Goal: Task Accomplishment & Management: Manage account settings

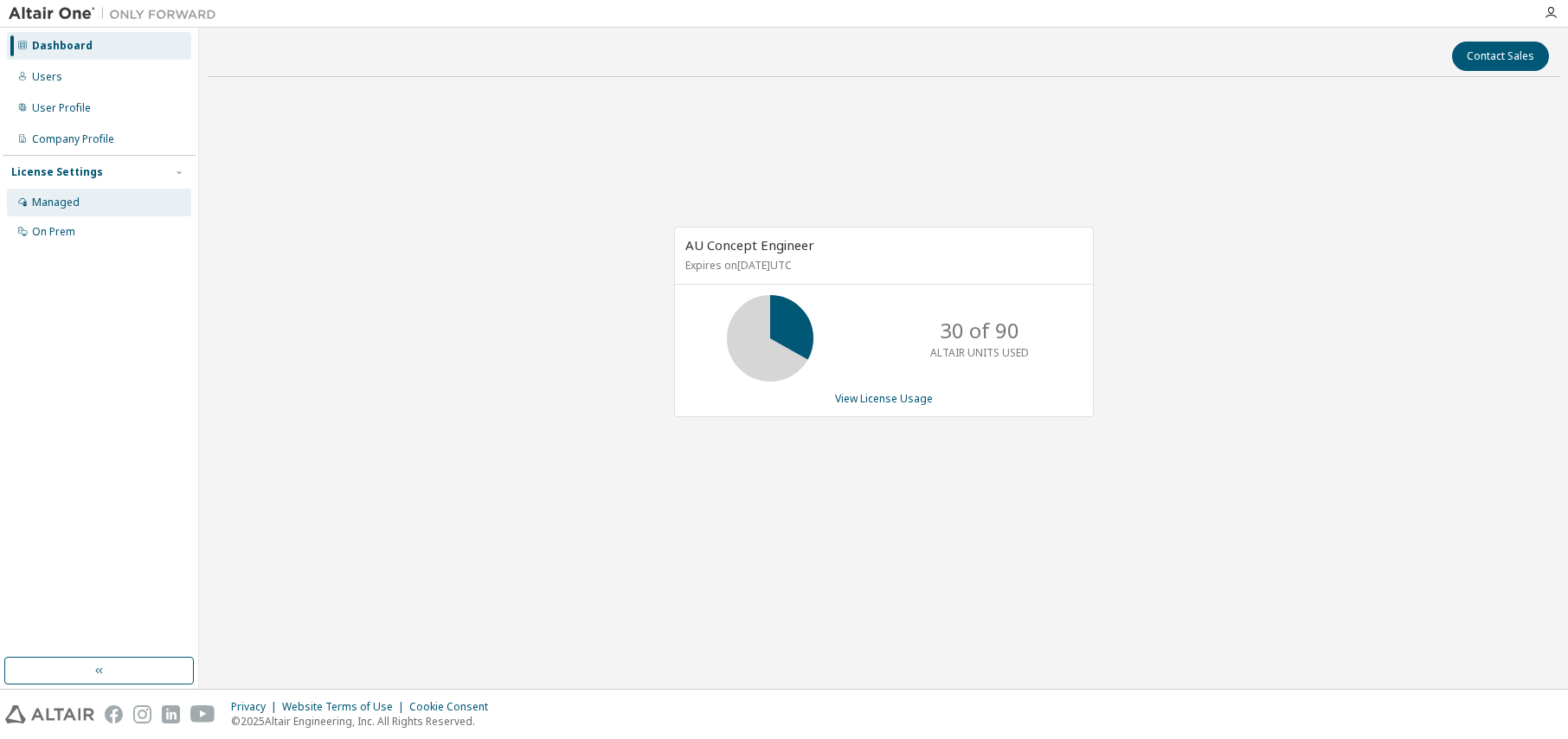
click at [57, 202] on div "Managed" at bounding box center [56, 203] width 48 height 14
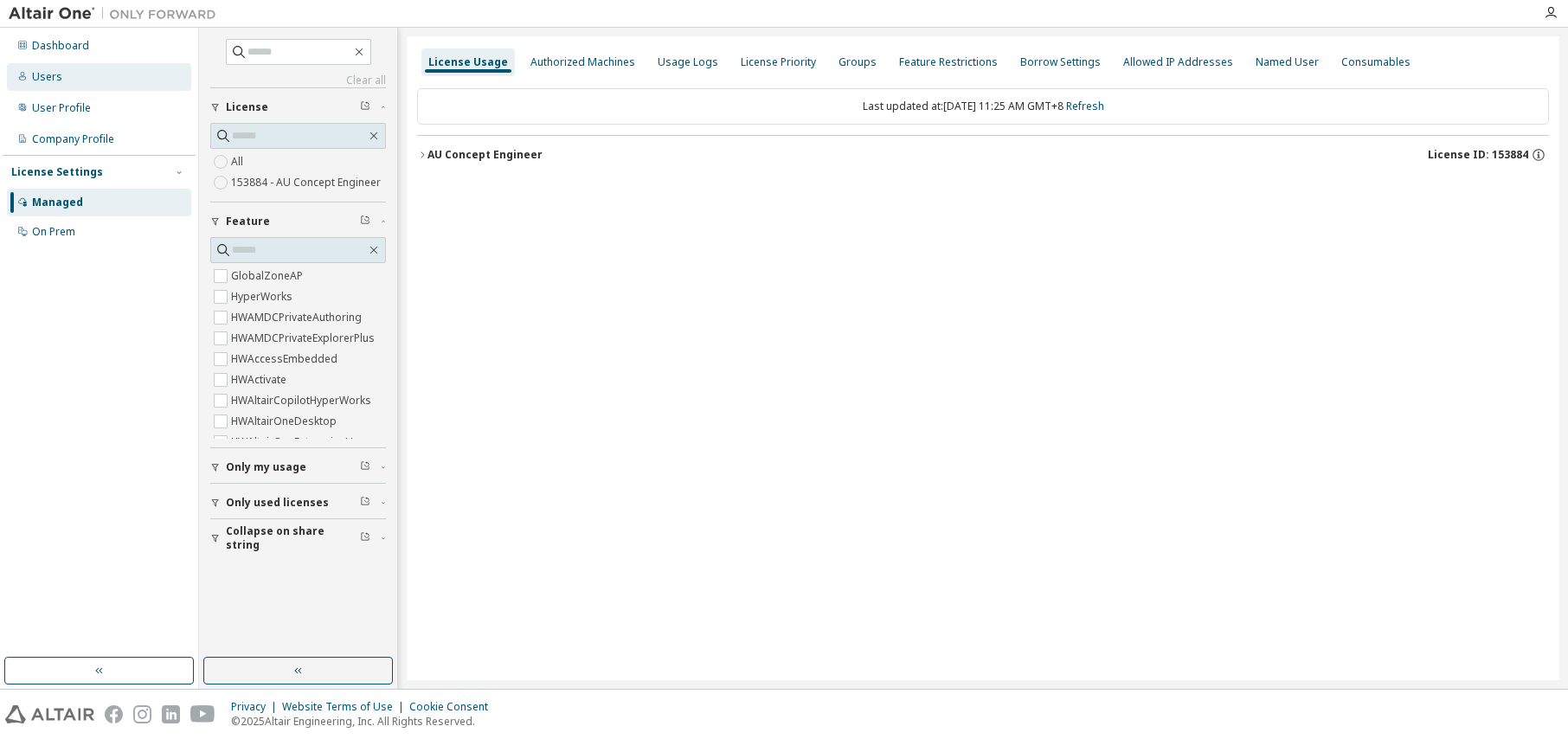
click at [41, 75] on div "Users" at bounding box center [48, 77] width 30 height 14
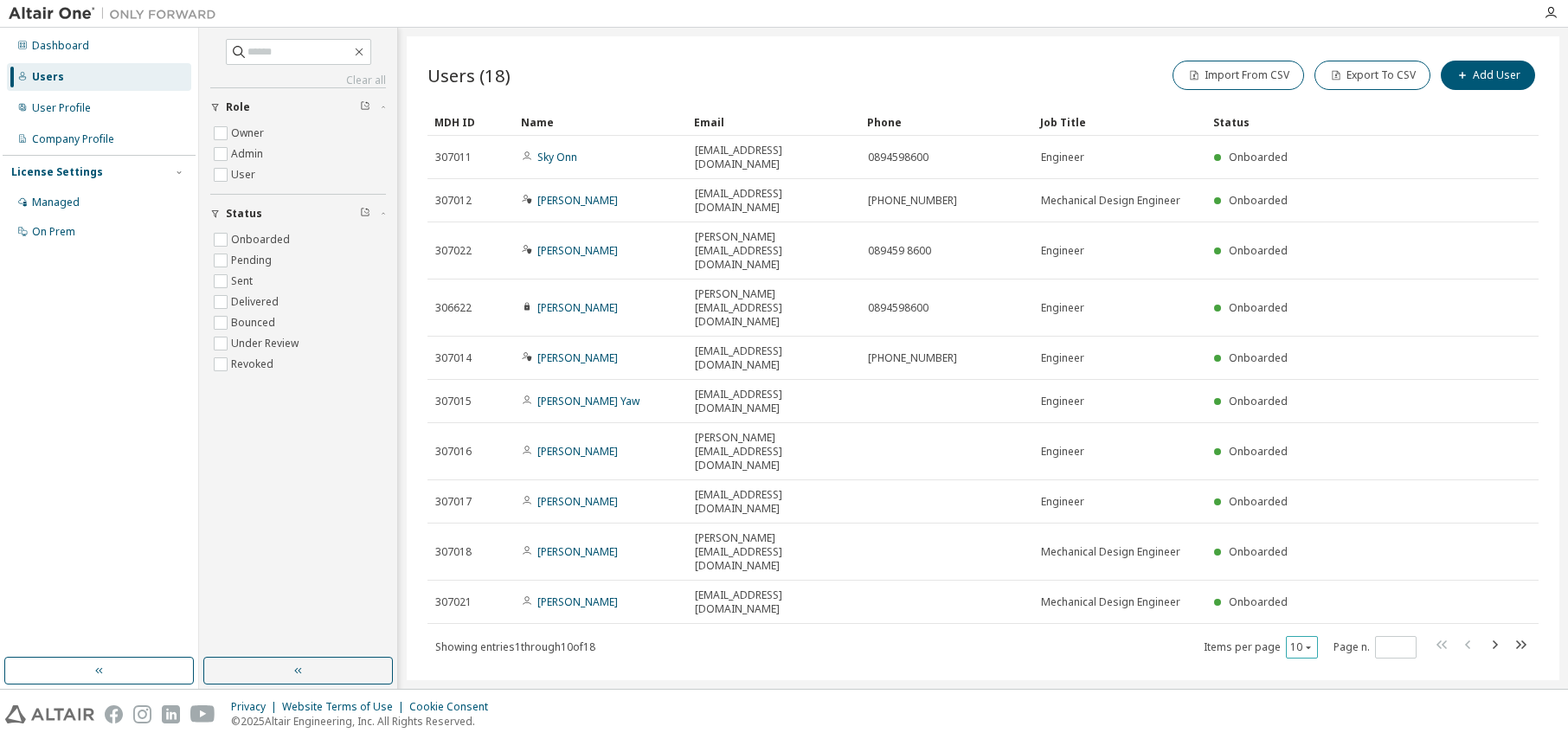
click at [1316, 636] on div "10" at bounding box center [1303, 648] width 32 height 23
click at [1309, 642] on icon "button" at bounding box center [1308, 647] width 10 height 10
click at [1314, 497] on div "20" at bounding box center [1356, 497] width 139 height 21
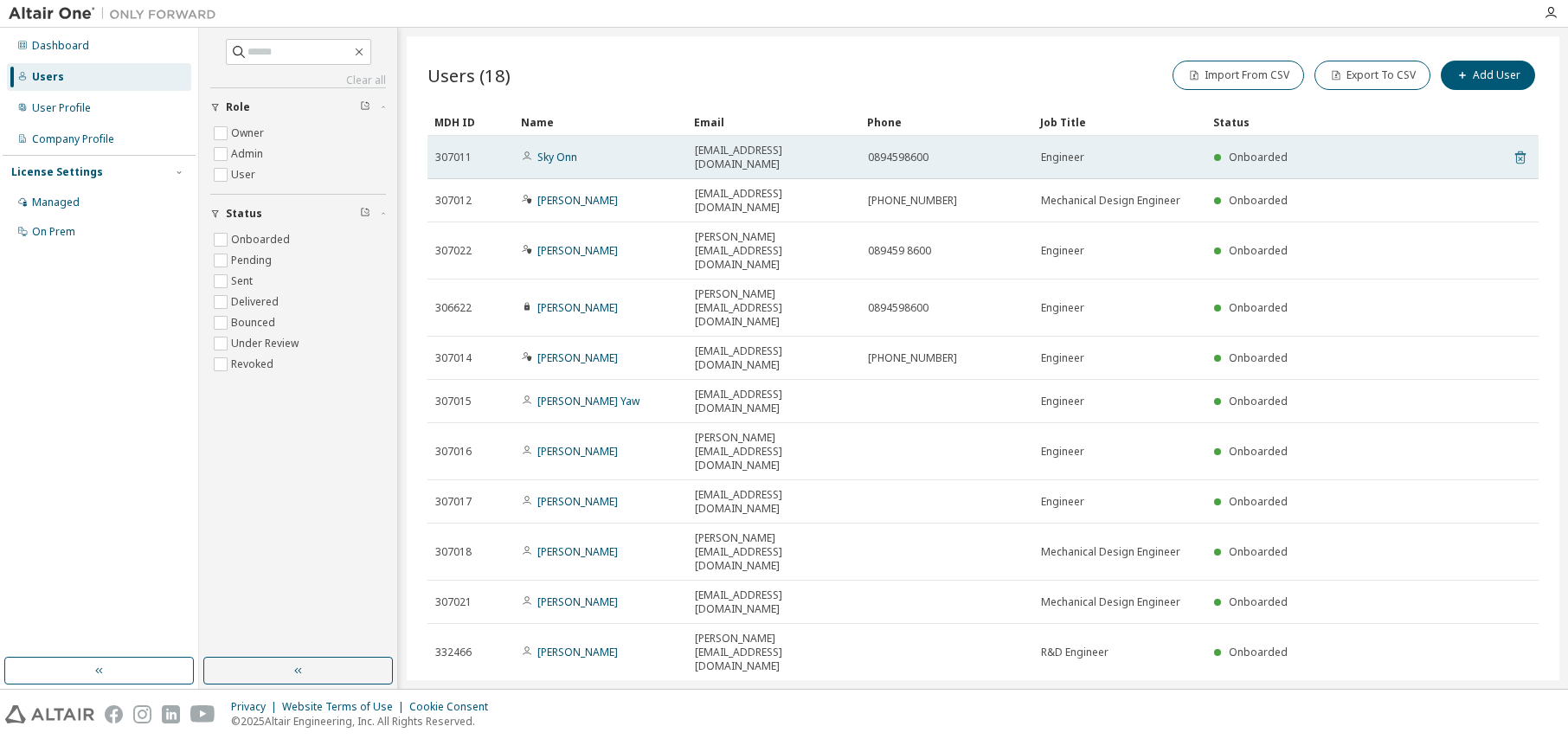
click at [1513, 149] on icon at bounding box center [1520, 158] width 15 height 21
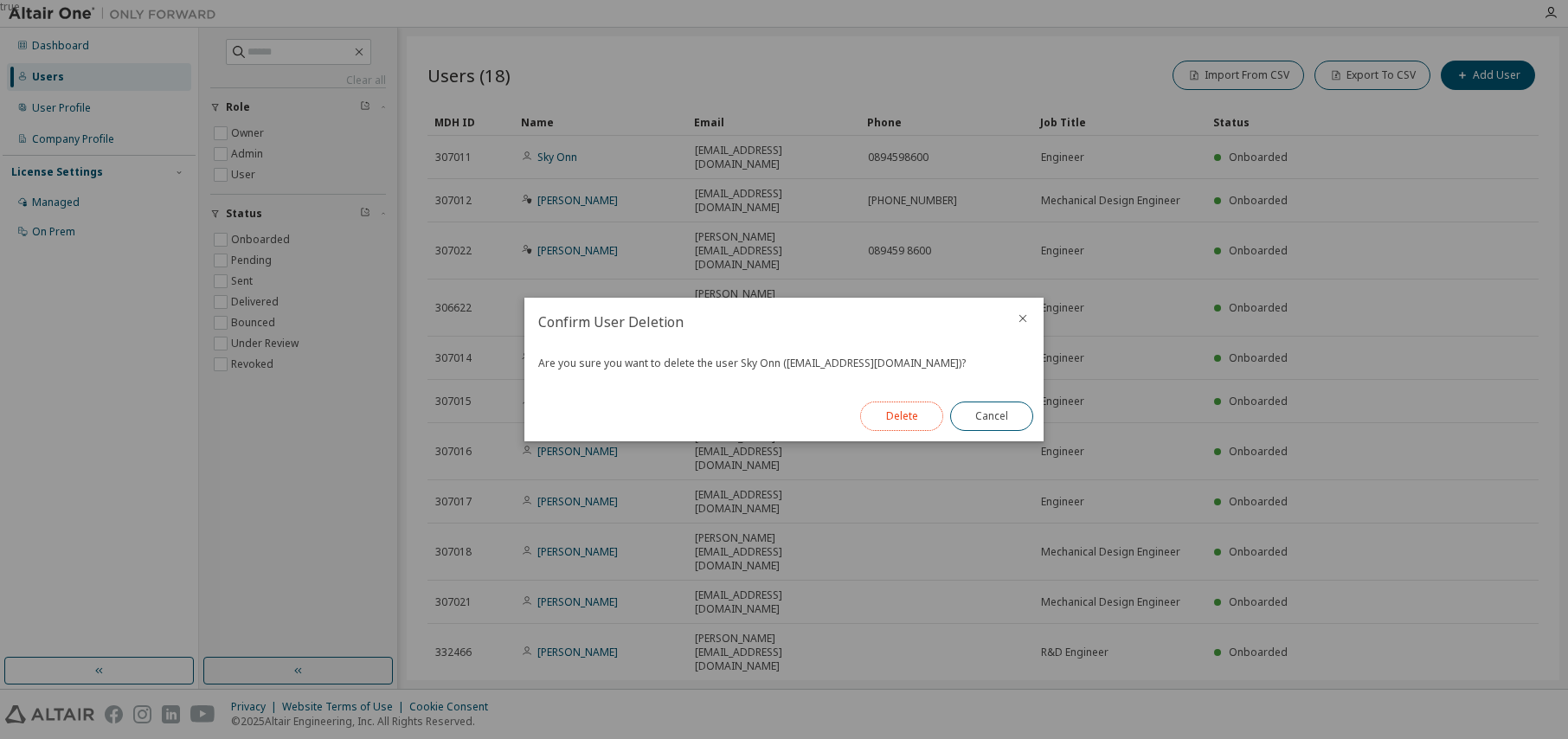
click at [875, 419] on button "Delete" at bounding box center [901, 416] width 83 height 29
click at [973, 421] on button "Close" at bounding box center [991, 416] width 83 height 29
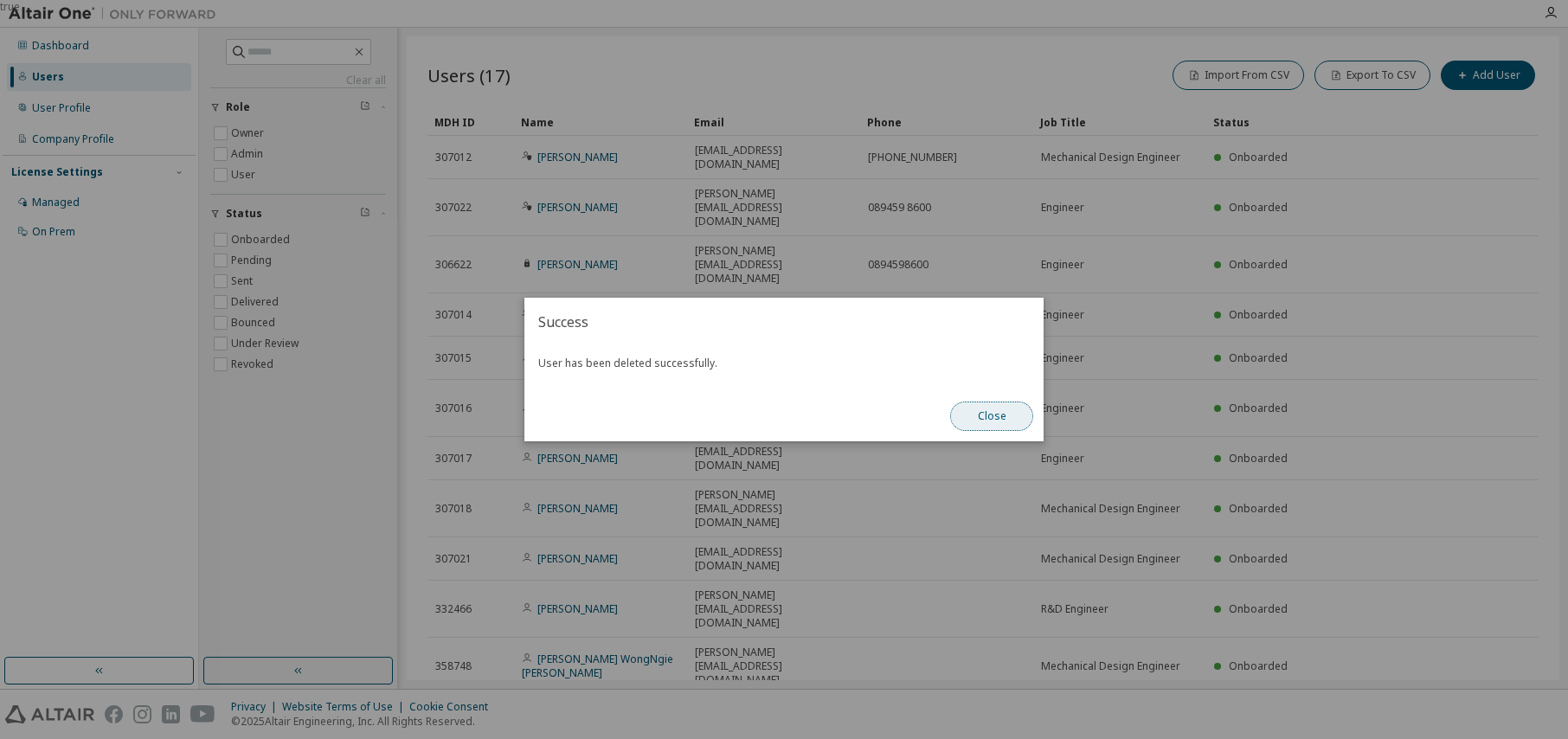
click at [1005, 423] on button "Close" at bounding box center [991, 416] width 83 height 29
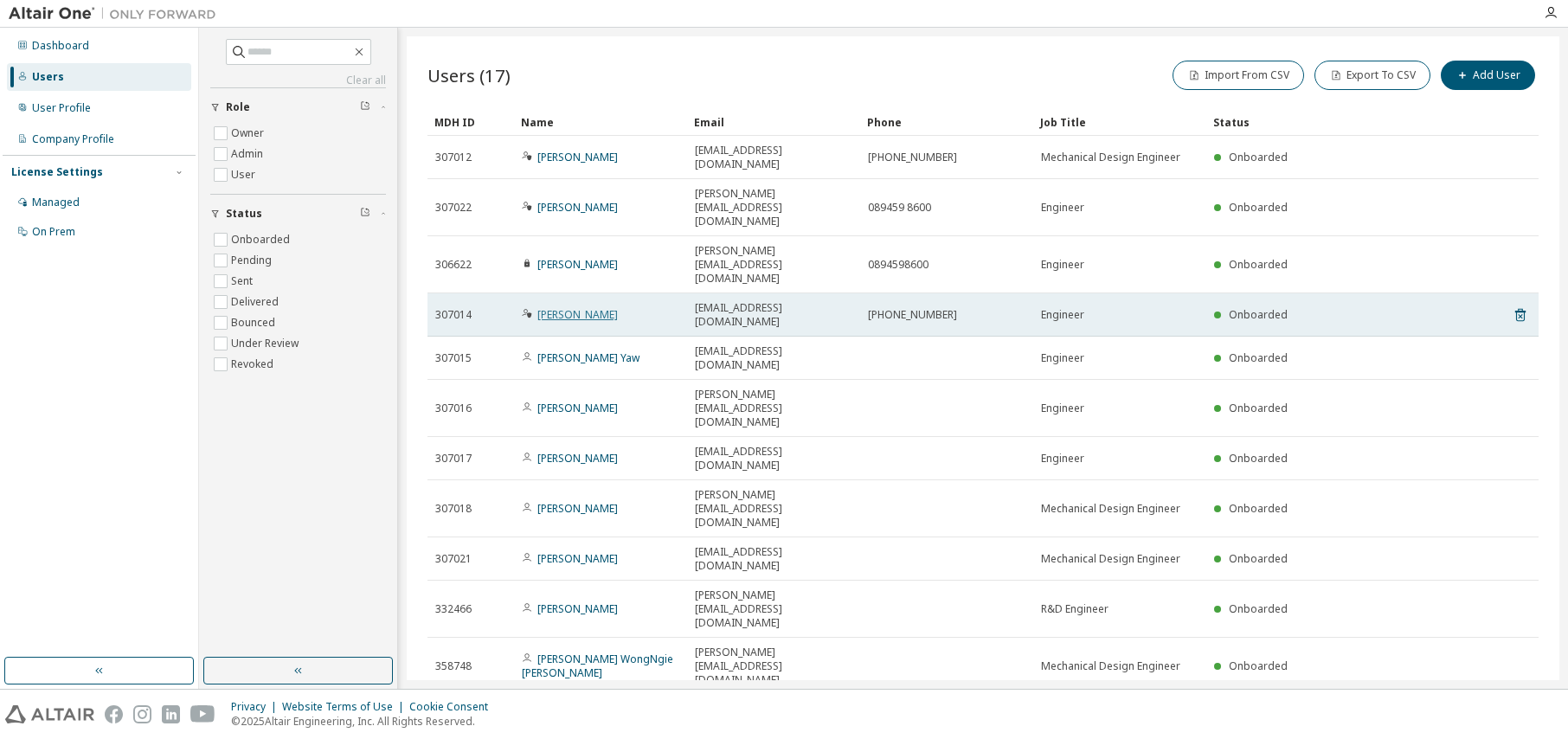
click at [559, 307] on link "Shu Yi Chan" at bounding box center [578, 314] width 81 height 14
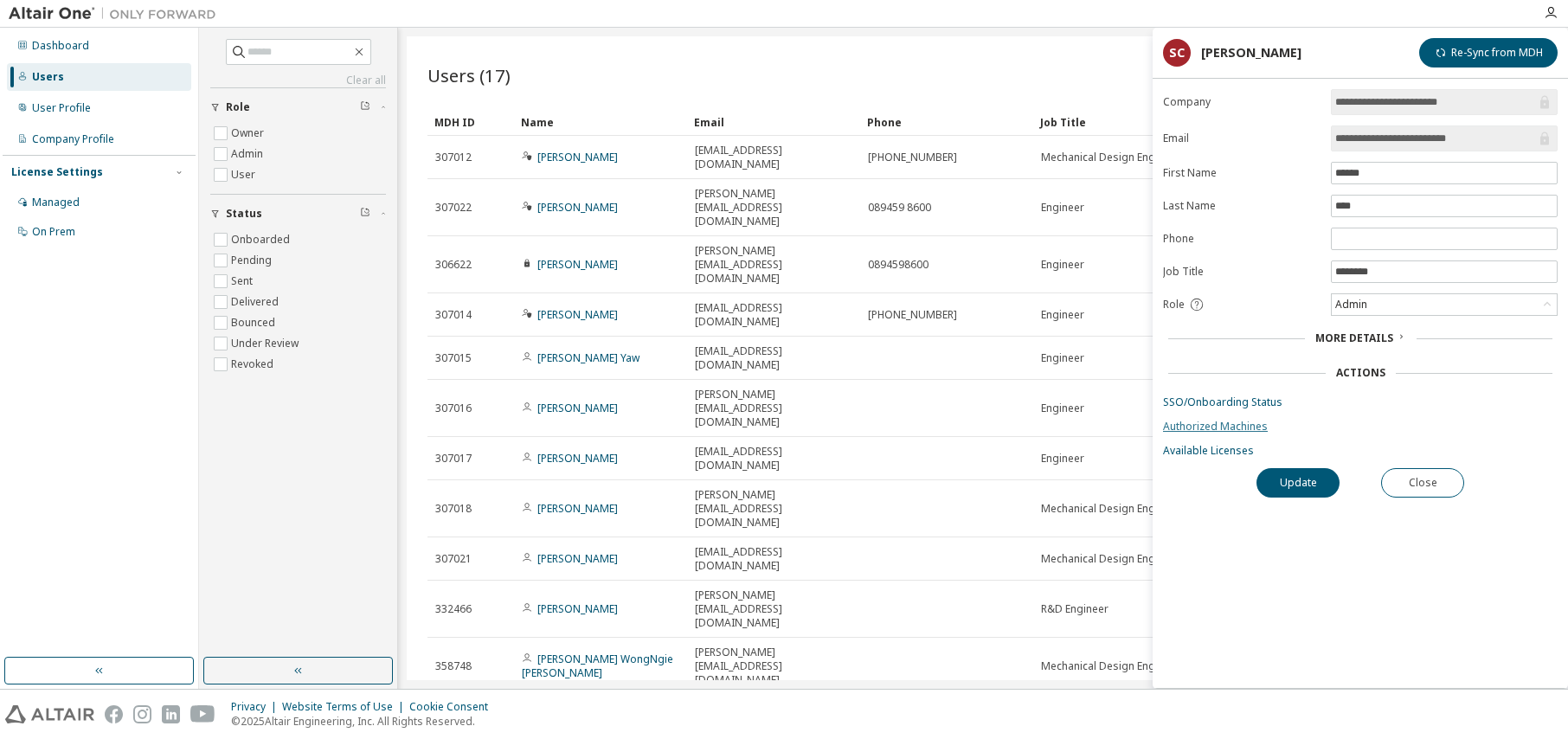
click at [1225, 419] on link "Authorized Machines" at bounding box center [1361, 426] width 395 height 14
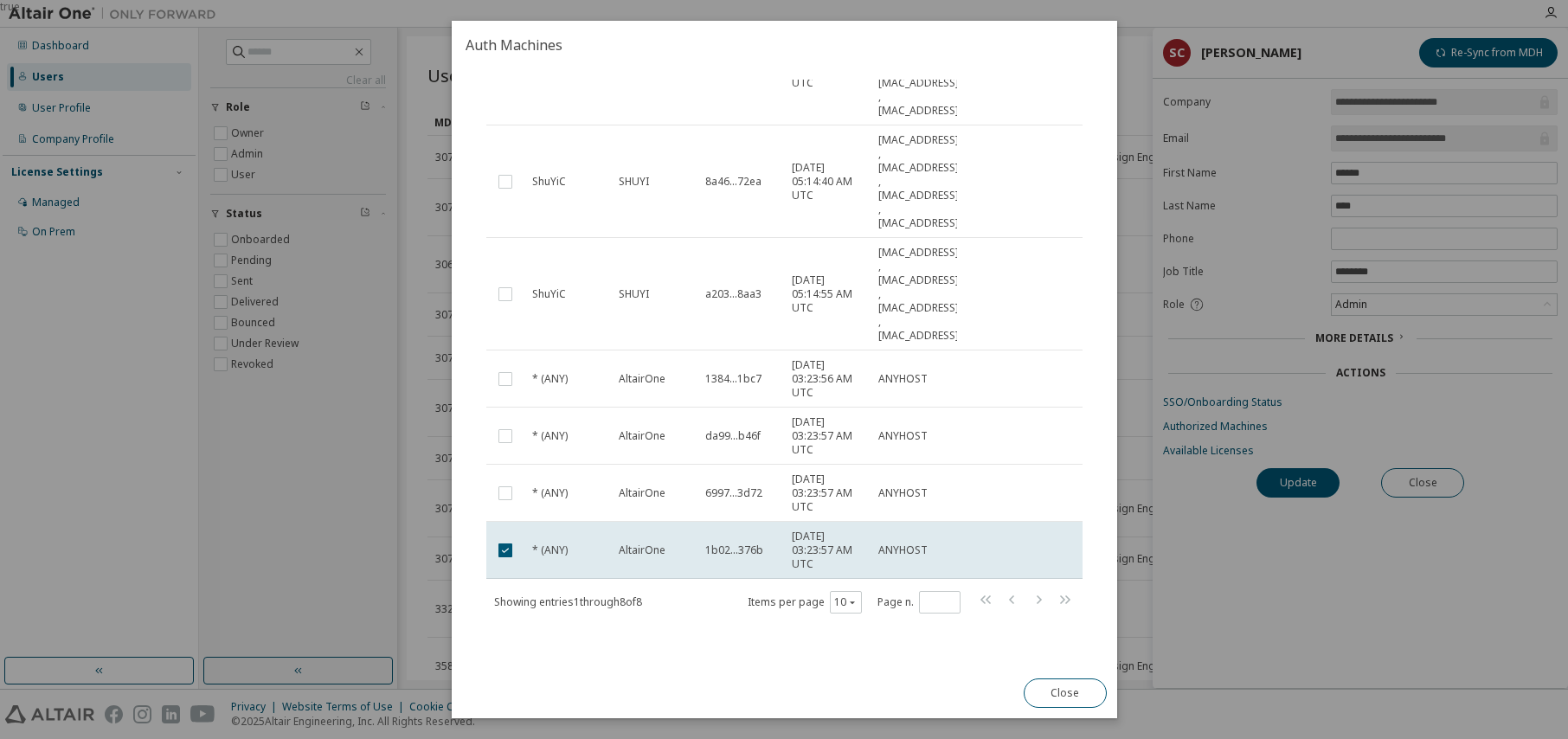
scroll to position [319, 0]
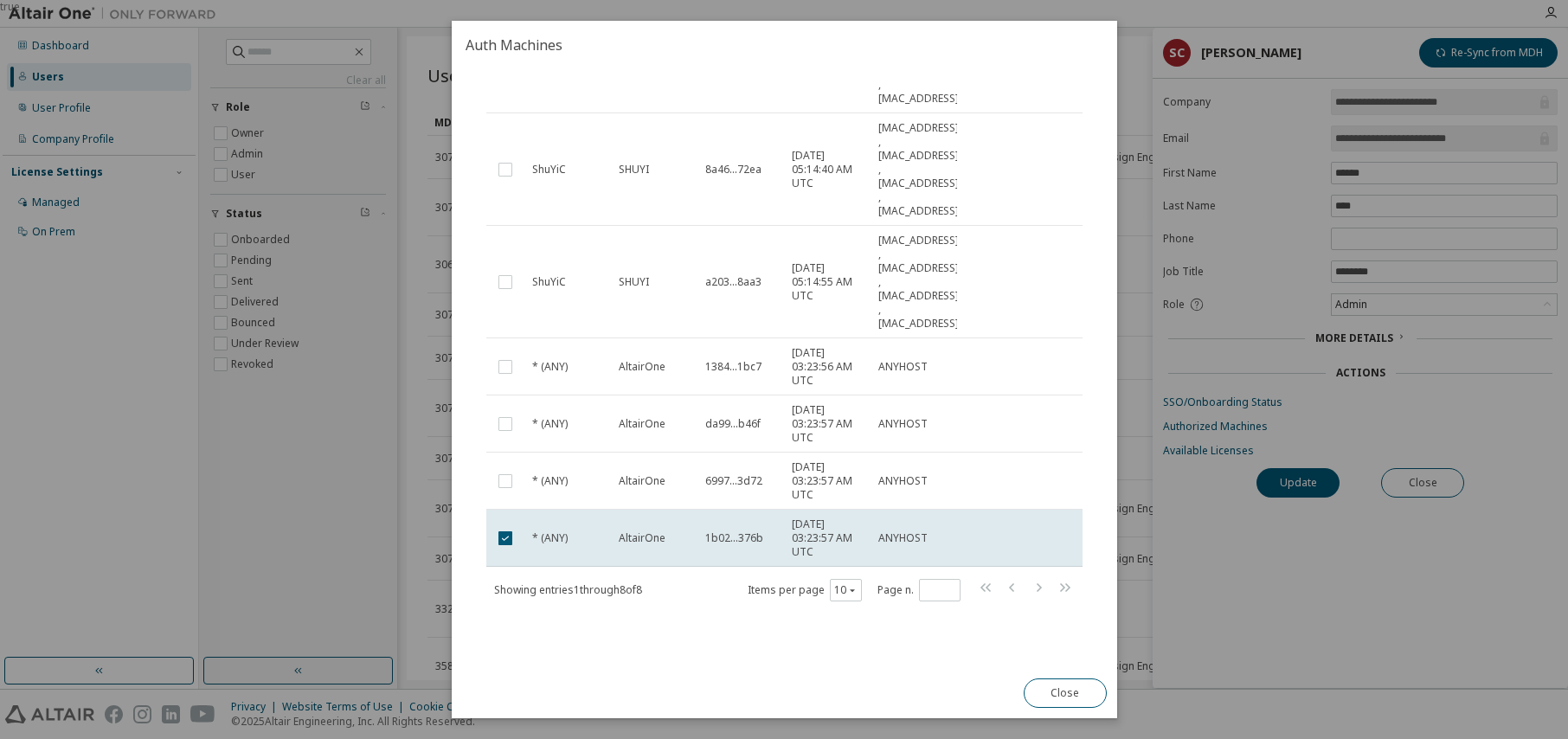
click at [729, 653] on div "Authorized Machines (8) Delete Auth Token Clear Load Save Save As Field Operato…" at bounding box center [785, 369] width 666 height 599
click at [109, 437] on div "true" at bounding box center [784, 369] width 1568 height 739
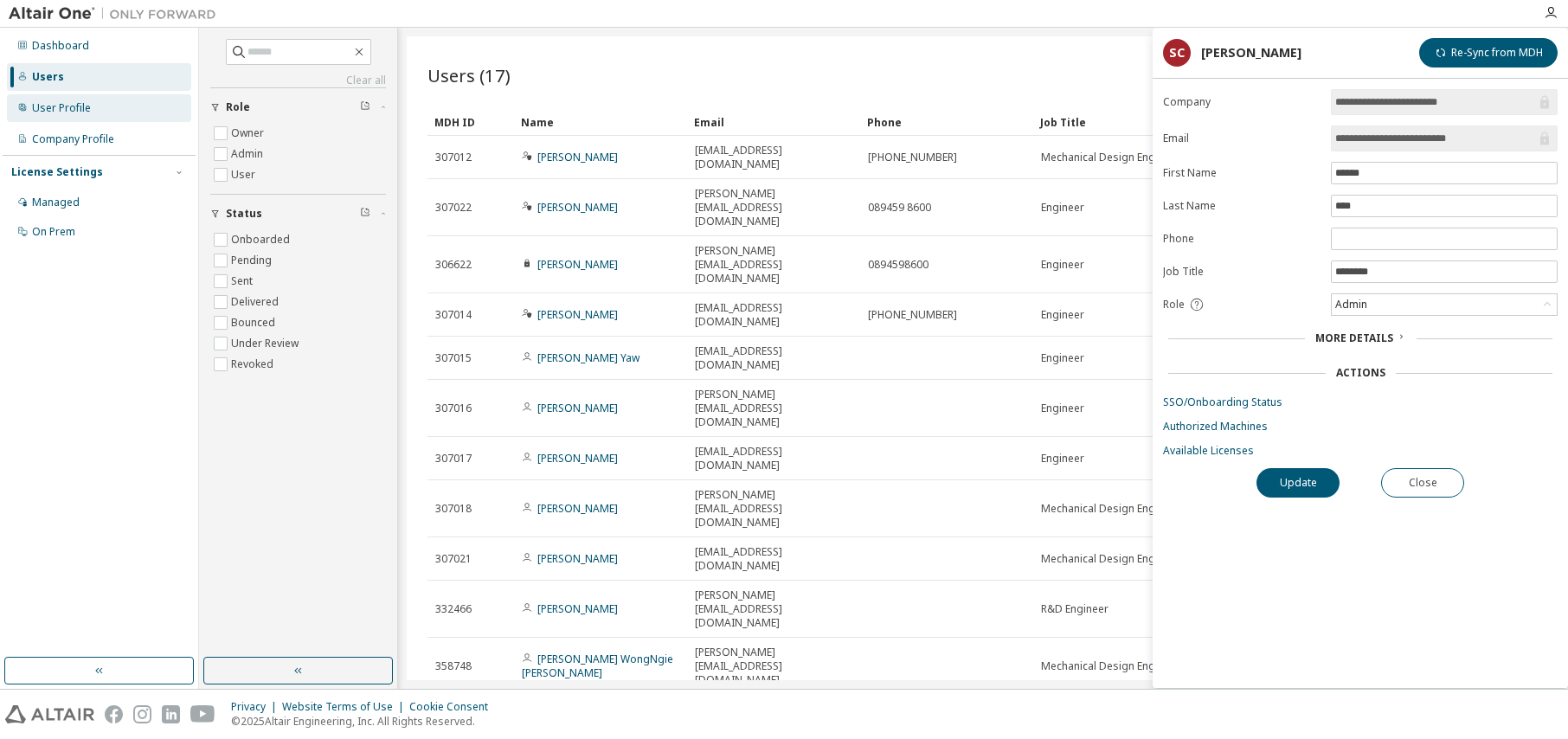
click at [80, 115] on div "User Profile" at bounding box center [99, 107] width 185 height 28
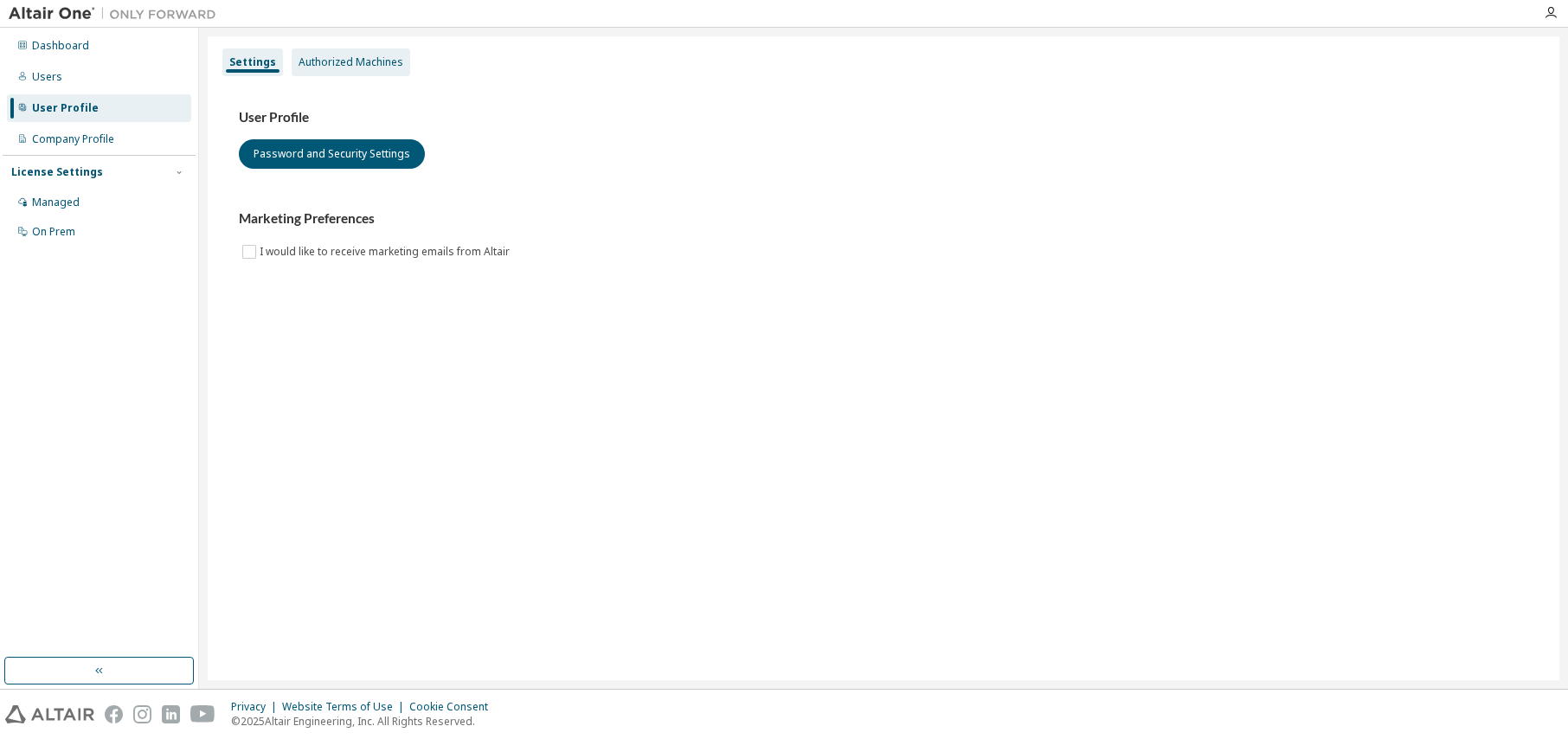
click at [365, 73] on div "Authorized Machines" at bounding box center [351, 62] width 119 height 28
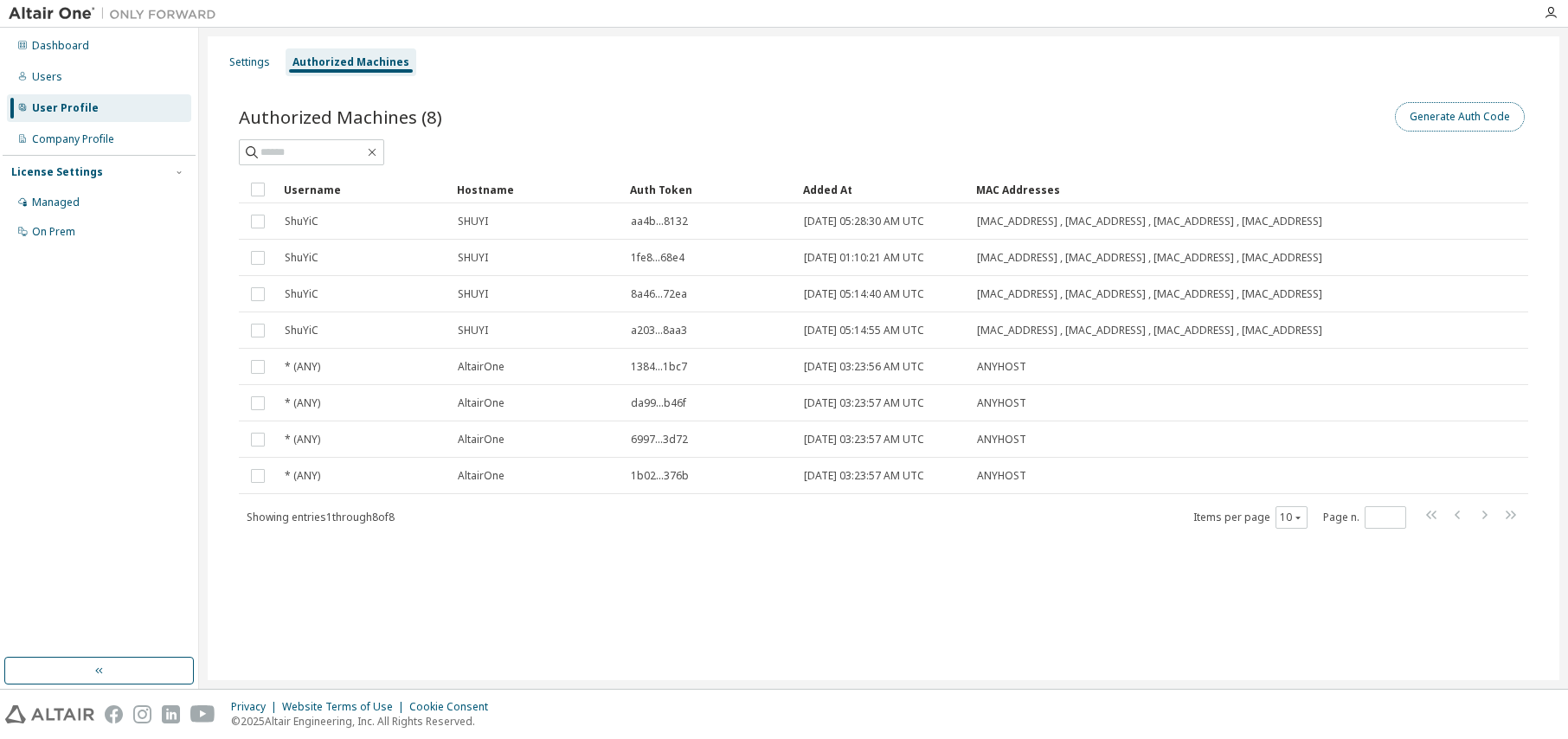
click at [1496, 120] on button "Generate Auth Code" at bounding box center [1460, 116] width 129 height 29
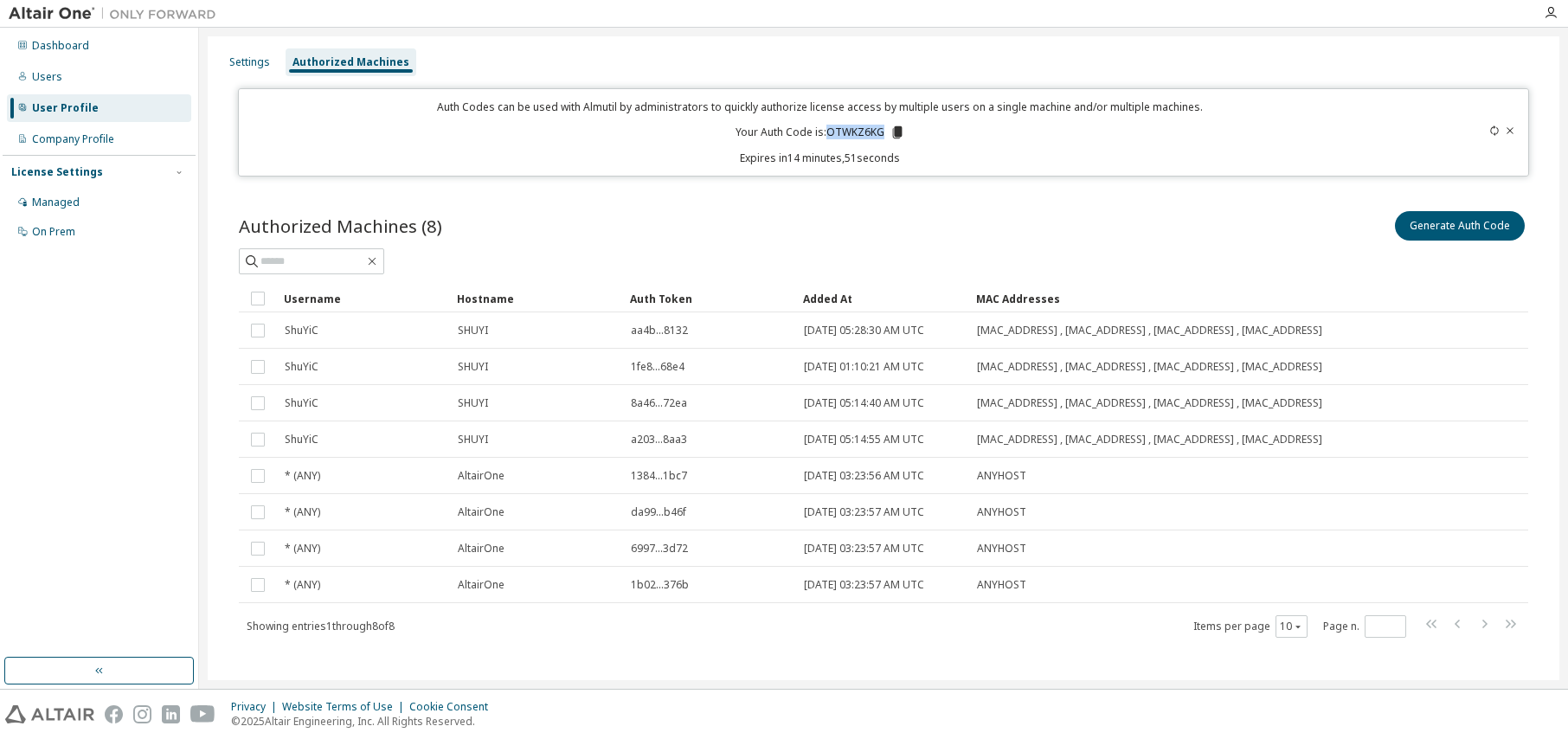
drag, startPoint x: 825, startPoint y: 131, endPoint x: 877, endPoint y: 132, distance: 52.0
click at [877, 132] on p "Your Auth Code is: OTWKZ6KG" at bounding box center [820, 132] width 169 height 15
copy p "OTWKZ6KG"
click at [624, 216] on div "Authorized Machines (8) Generate Auth Code" at bounding box center [883, 225] width 1289 height 36
click at [57, 139] on div "Company Profile" at bounding box center [73, 139] width 82 height 14
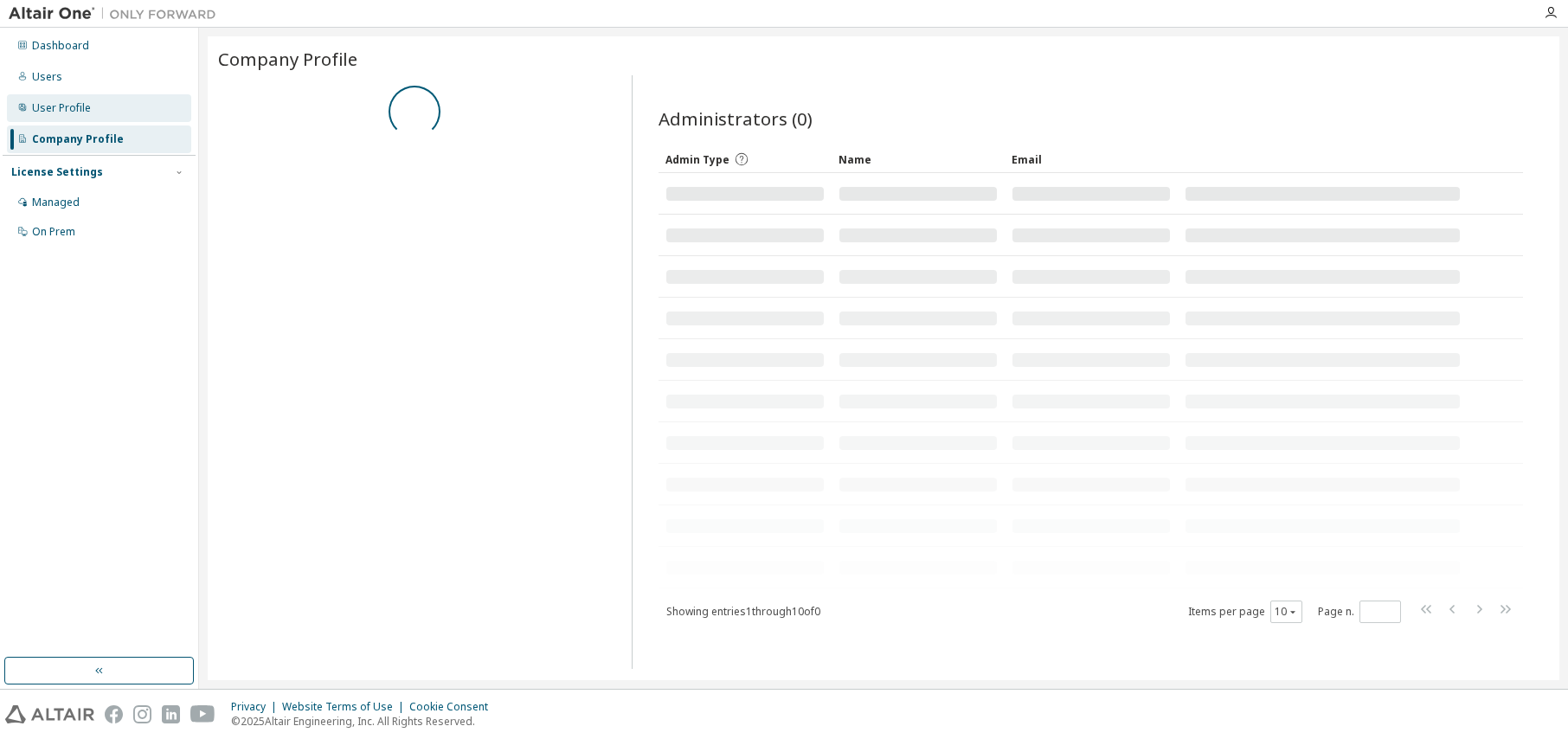
click at [58, 105] on div "User Profile" at bounding box center [62, 107] width 59 height 14
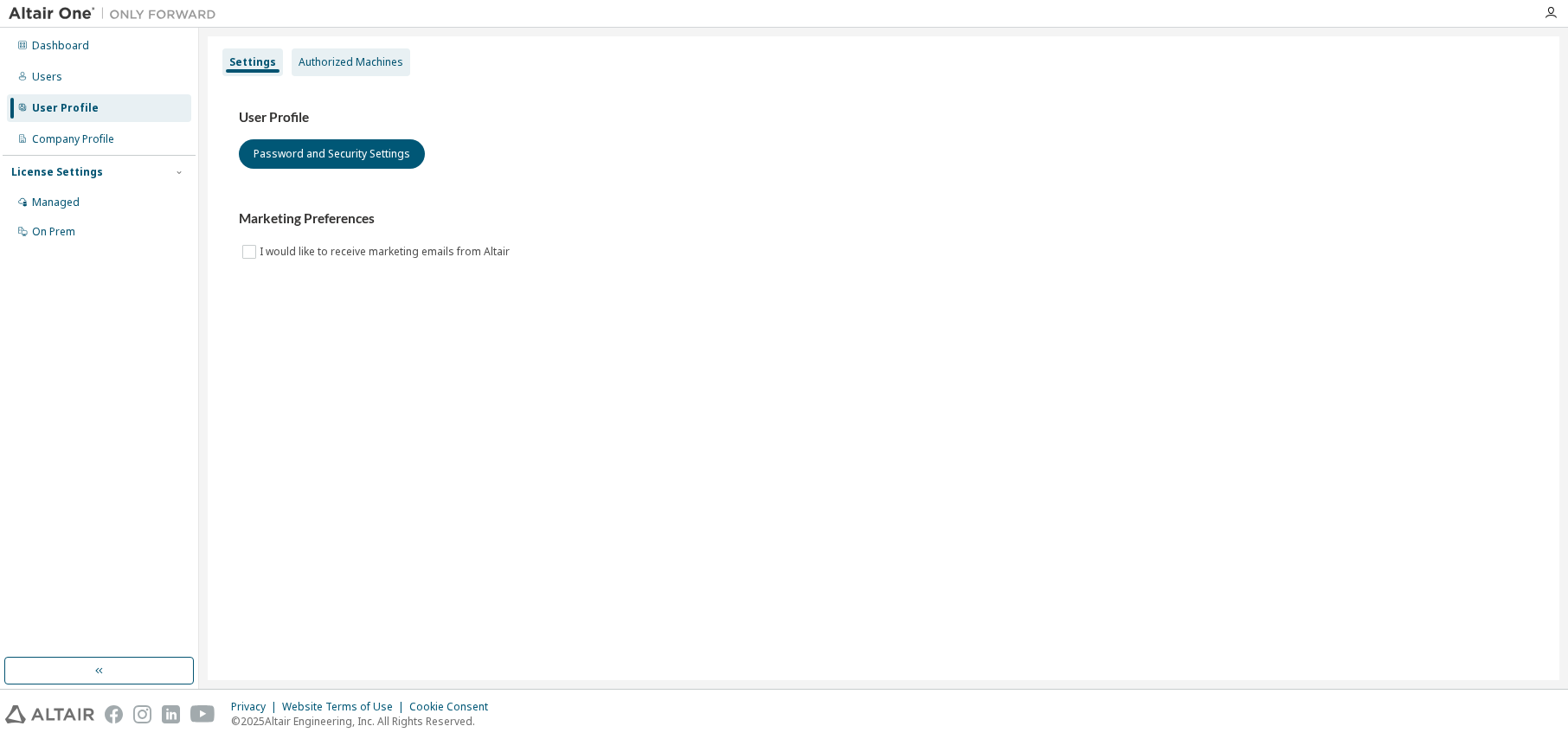
click at [362, 61] on div "Authorized Machines" at bounding box center [351, 62] width 105 height 14
